Goal: Transaction & Acquisition: Purchase product/service

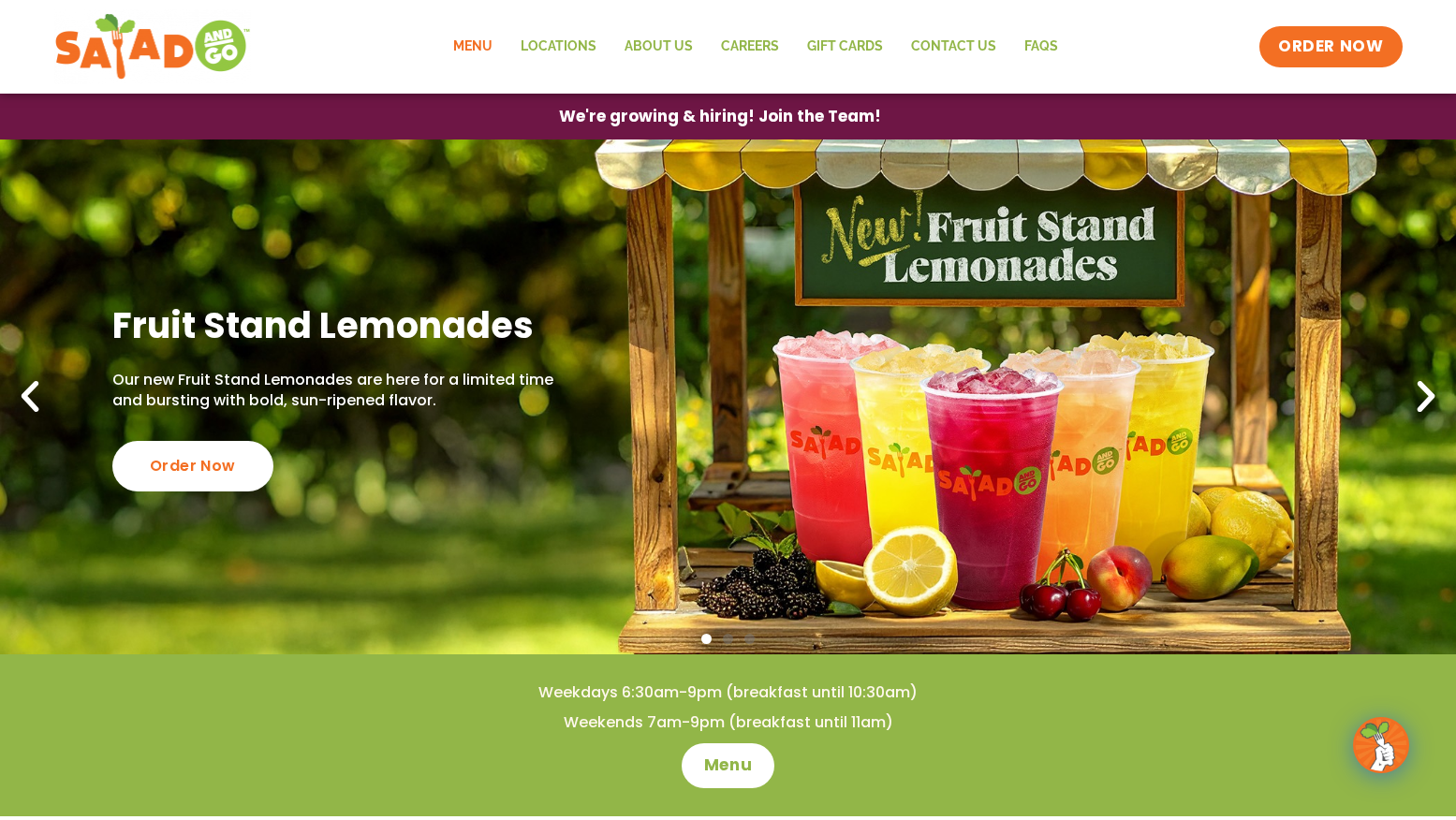
click at [485, 49] on link "Menu" at bounding box center [472, 47] width 68 height 43
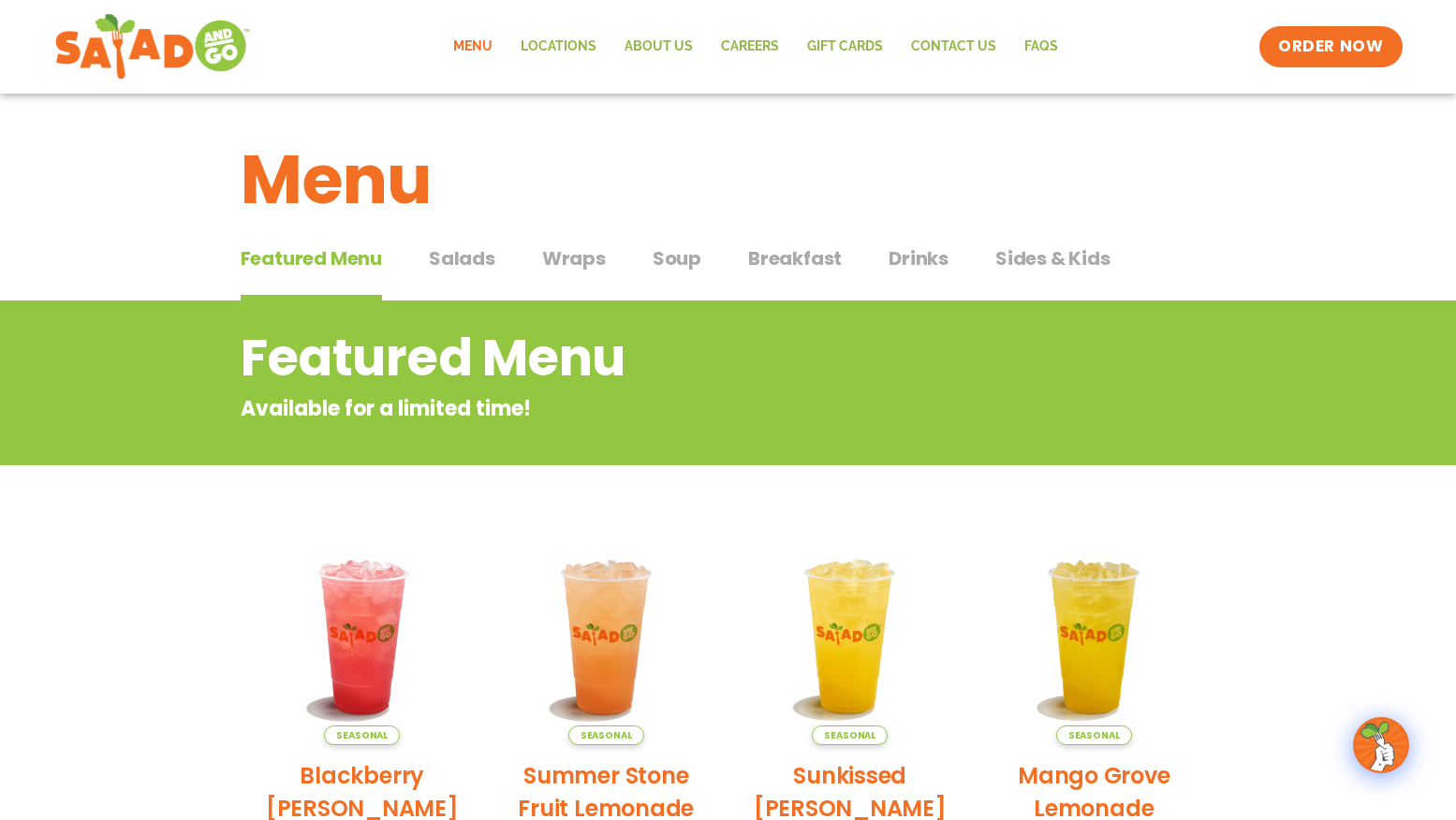
click at [436, 256] on span "Salads" at bounding box center [462, 258] width 67 height 28
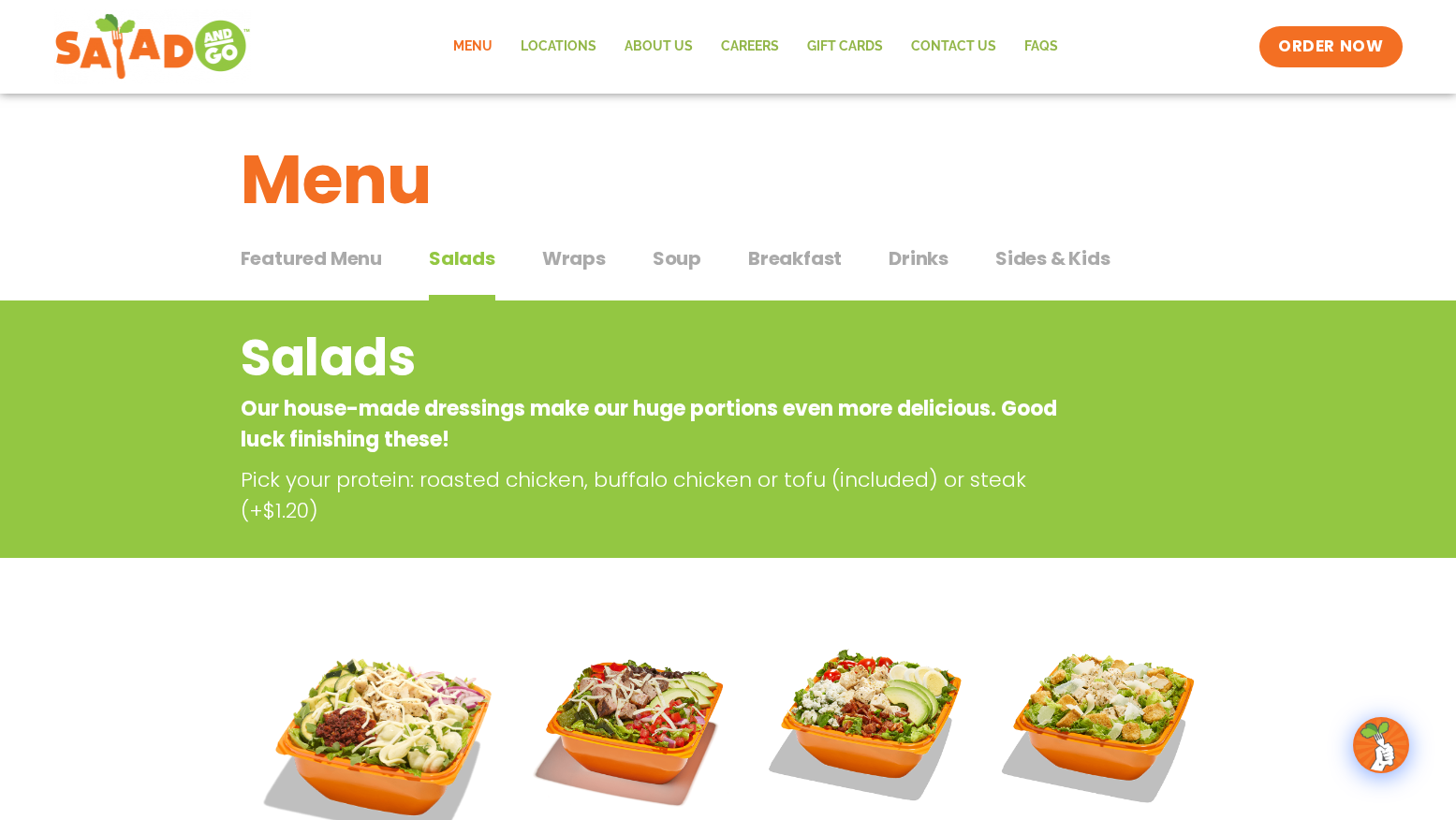
click at [555, 255] on span "Wraps" at bounding box center [573, 258] width 64 height 28
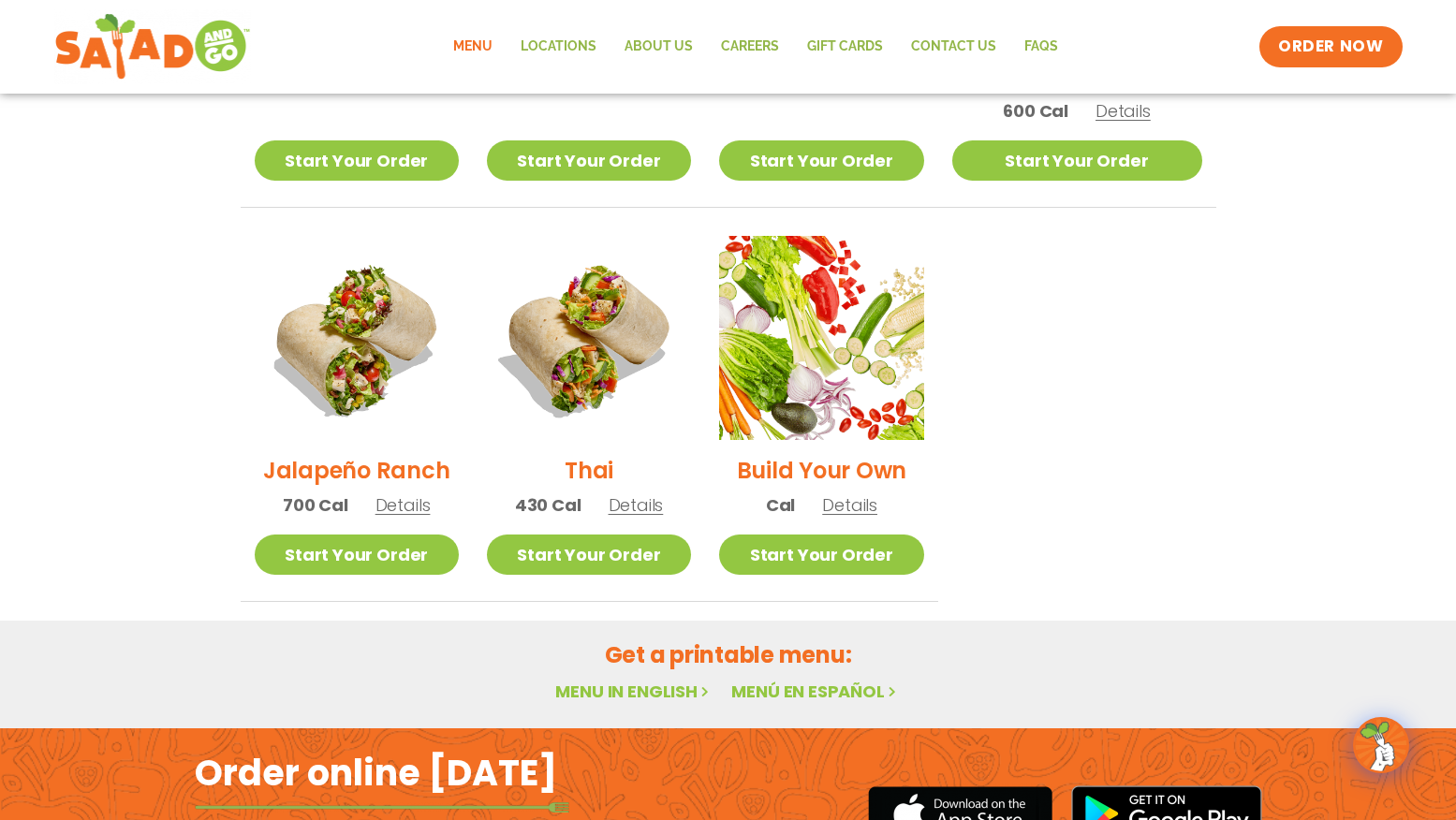
scroll to position [1193, 0]
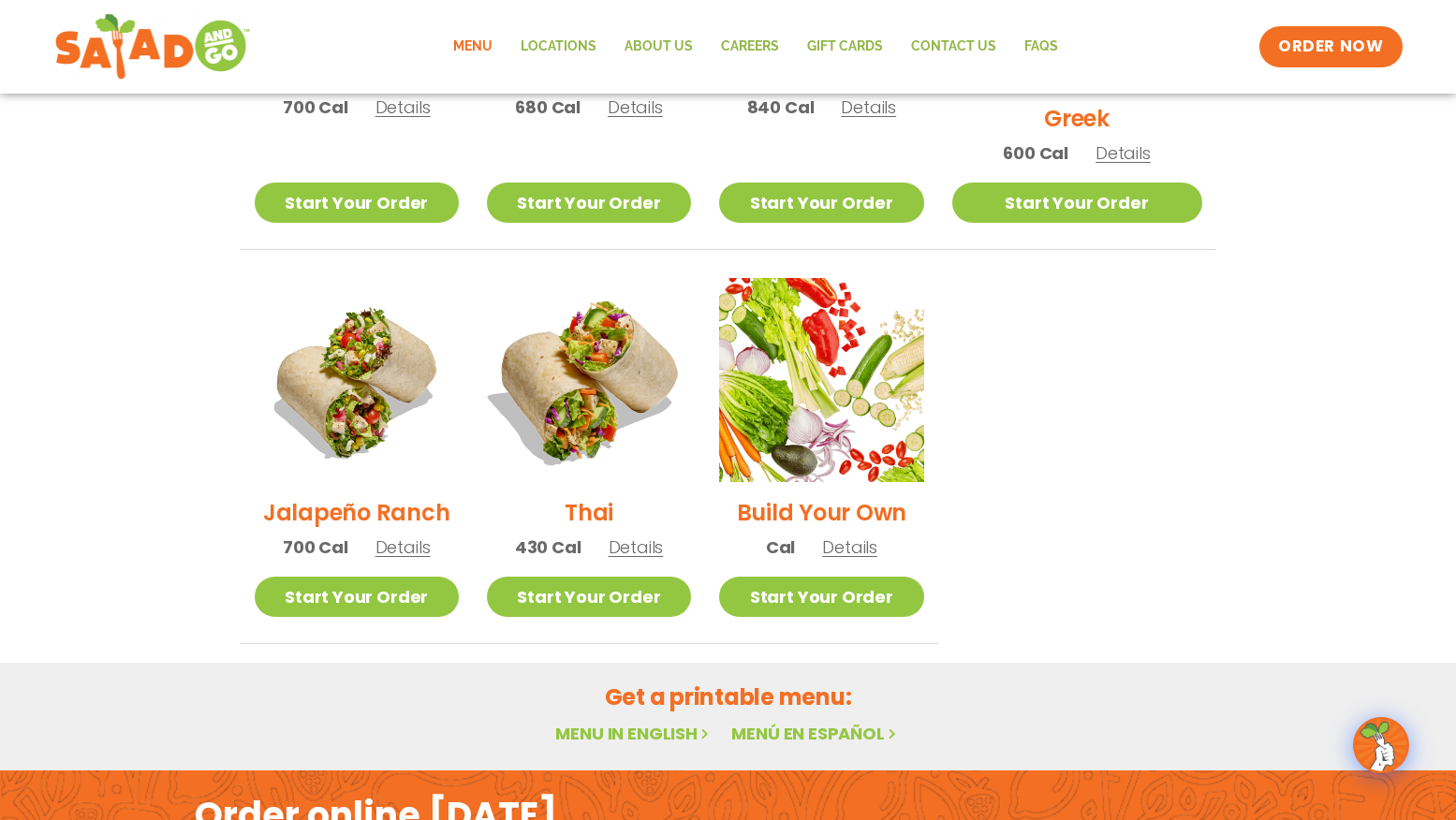
click at [641, 331] on img at bounding box center [589, 380] width 240 height 240
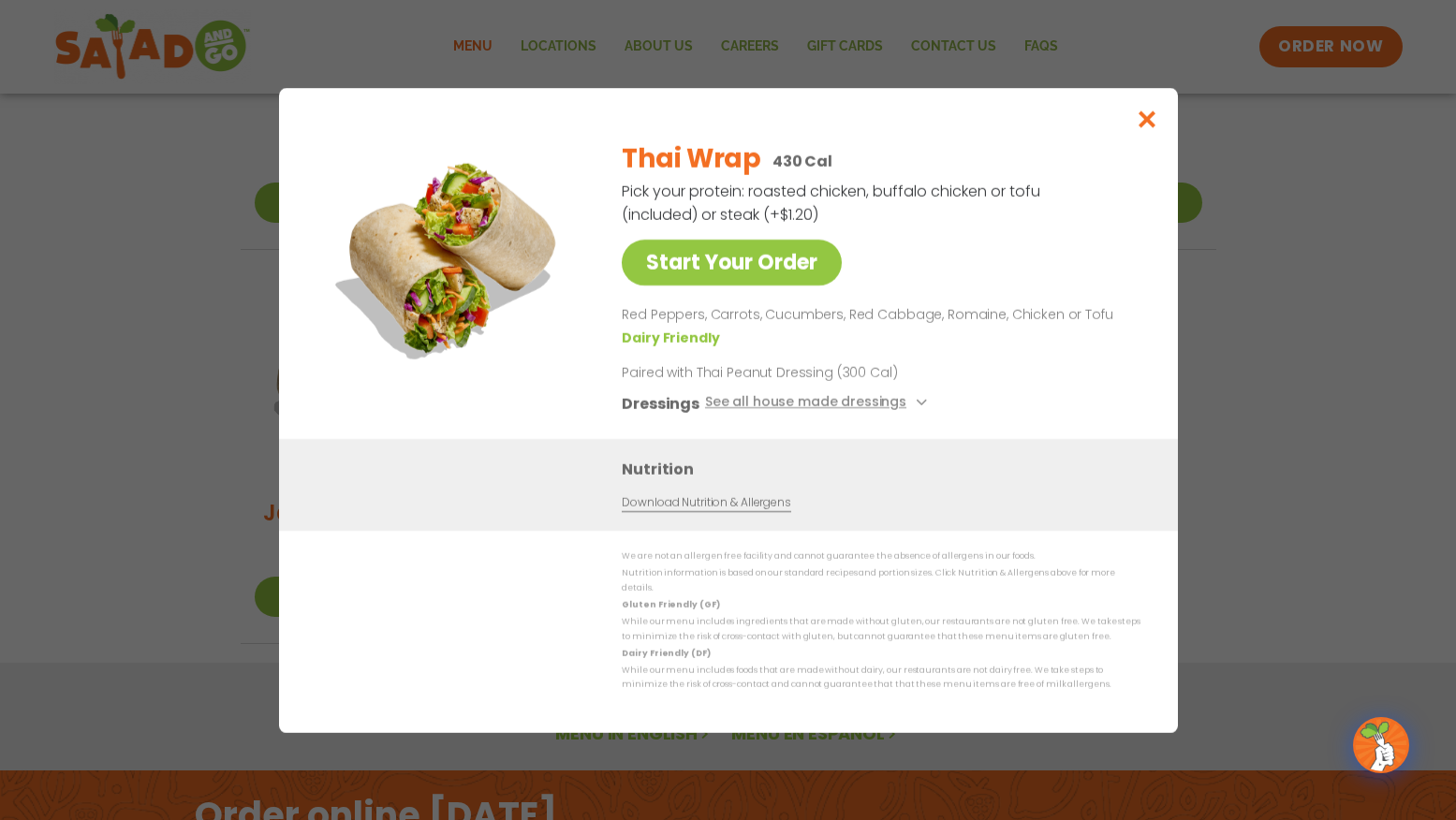
click at [184, 324] on div "Start Your Order Thai Wrap 430 Cal Pick your protein: roasted chicken, buffalo …" at bounding box center [728, 410] width 1456 height 820
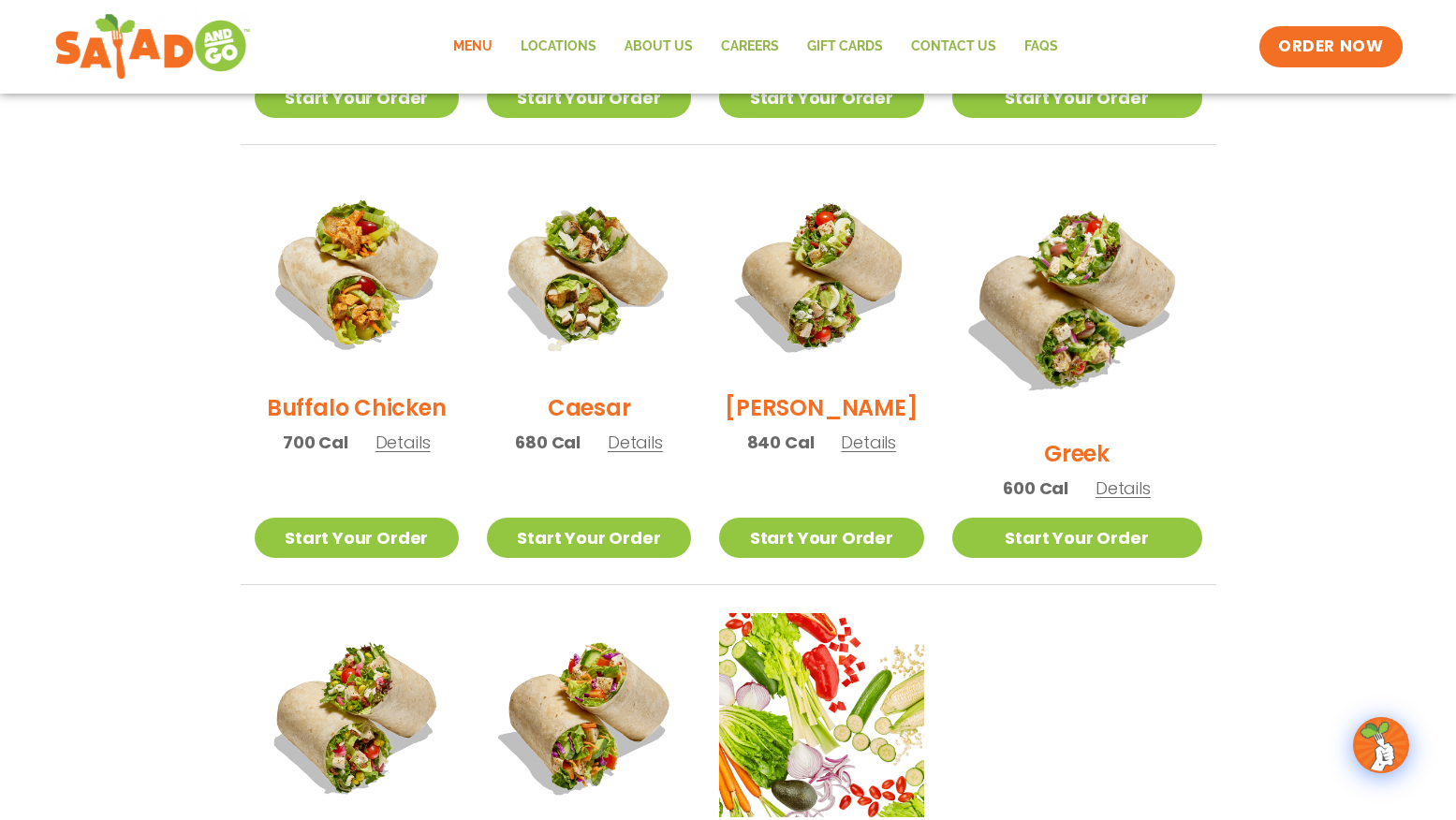
scroll to position [1087, 0]
